Goal: Task Accomplishment & Management: Complete application form

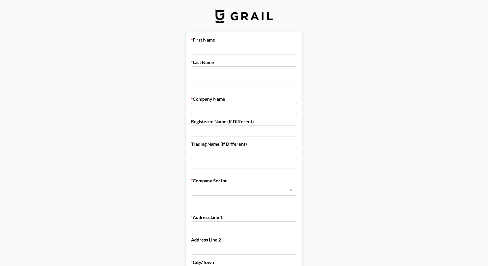
click at [247, 47] on input "text" at bounding box center [244, 49] width 106 height 11
type input "jasmine"
type input "yolas"
type input "goodr"
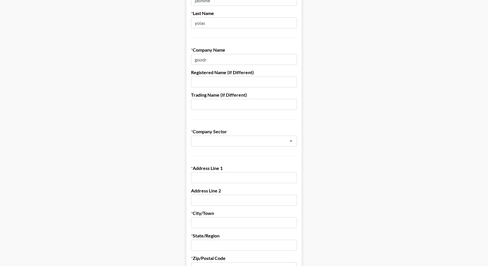
scroll to position [63, 0]
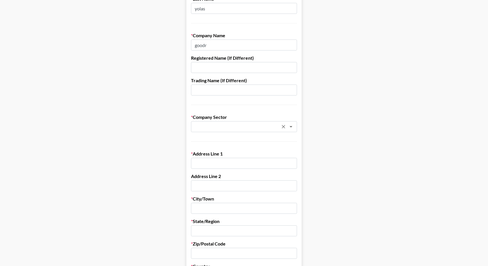
click at [273, 125] on input "text" at bounding box center [237, 126] width 84 height 7
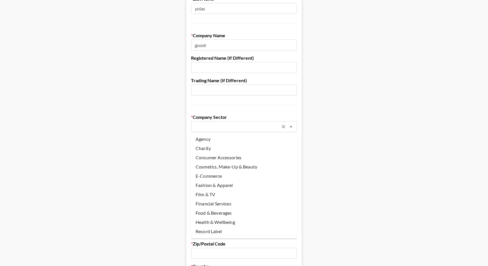
click at [246, 173] on li "E-Commerce" at bounding box center [244, 175] width 106 height 9
type input "E-Commerce"
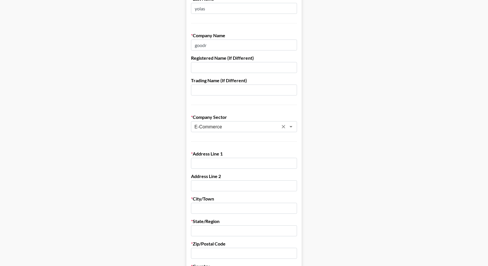
click at [241, 165] on input "text" at bounding box center [244, 163] width 106 height 11
type input "[STREET_ADDRESS]"
click at [221, 210] on input "text" at bounding box center [244, 208] width 106 height 11
type input "[GEOGRAPHIC_DATA]"
click at [211, 228] on input "text" at bounding box center [244, 230] width 106 height 11
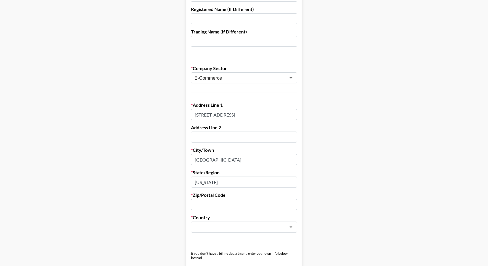
scroll to position [113, 0]
type input "[US_STATE]"
click at [214, 207] on input "text" at bounding box center [244, 203] width 106 height 11
click at [200, 231] on div "​" at bounding box center [244, 225] width 106 height 11
type input "90302"
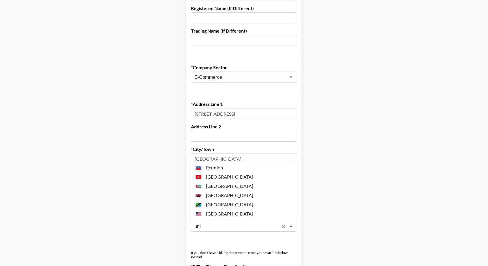
click at [221, 211] on li "[GEOGRAPHIC_DATA]" at bounding box center [244, 213] width 106 height 9
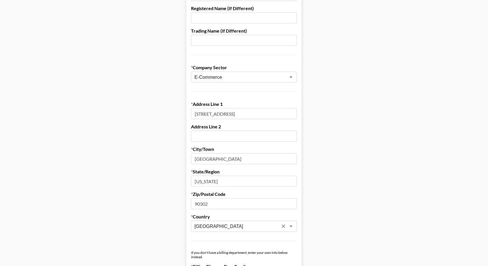
type input "[GEOGRAPHIC_DATA]"
click at [365, 147] on main "First Name [PERSON_NAME] Last Name yolas Company Name goodr Registered Name (If…" at bounding box center [244, 168] width 479 height 498
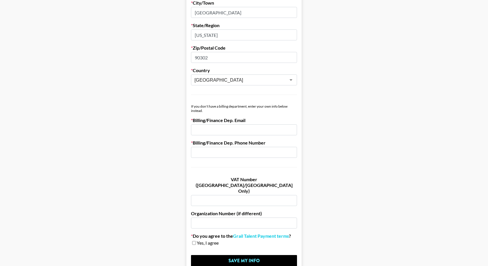
scroll to position [266, 0]
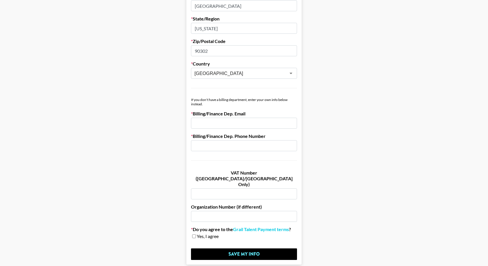
click at [227, 124] on input "email" at bounding box center [244, 123] width 106 height 11
click at [214, 124] on input "a" at bounding box center [244, 123] width 106 height 11
paste input "[EMAIL_ADDRESS][DOMAIN_NAME]"
type input "[EMAIL_ADDRESS][DOMAIN_NAME]"
click at [253, 139] on div "Billing/Finance Dep. Phone Number" at bounding box center [244, 142] width 106 height 18
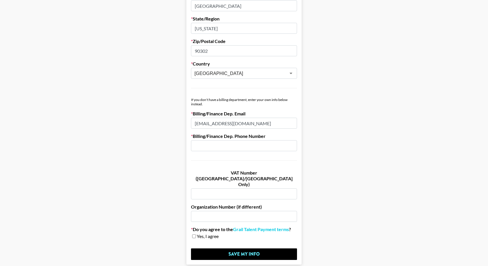
click at [257, 144] on input "text" at bounding box center [244, 145] width 106 height 11
paste input "[PHONE_NUMBER]"
type input "[PHONE_NUMBER]"
click at [335, 170] on main "First Name [PERSON_NAME] Last Name yolas Company Name goodr Registered Name (If…" at bounding box center [244, 16] width 479 height 498
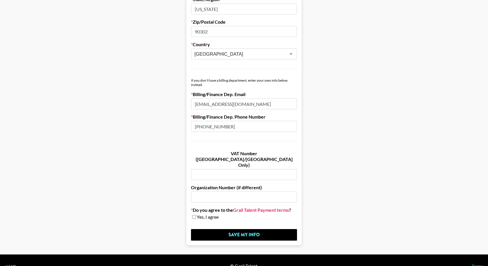
click at [252, 207] on link "Grail Talent Payment terms" at bounding box center [261, 210] width 56 height 6
click at [193, 215] on input "checkbox" at bounding box center [194, 217] width 4 height 4
checkbox input "true"
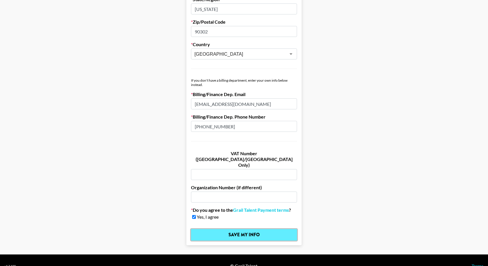
click at [212, 229] on input "Save My Info" at bounding box center [244, 235] width 106 height 12
